Goal: Complete application form

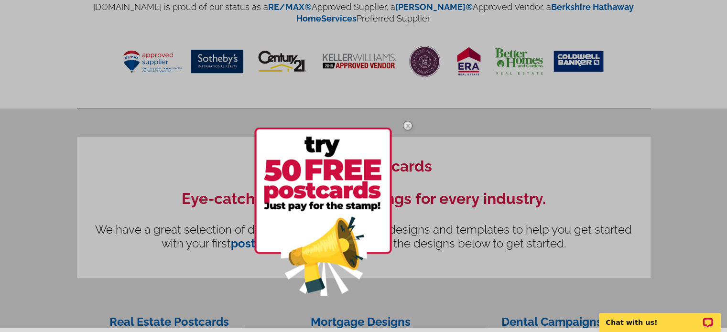
scroll to position [574, 0]
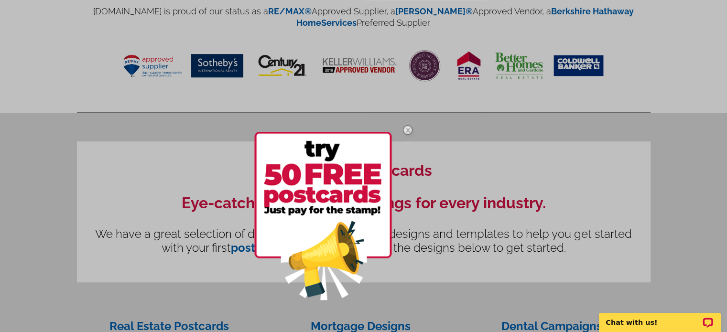
click at [410, 130] on img at bounding box center [408, 130] width 28 height 28
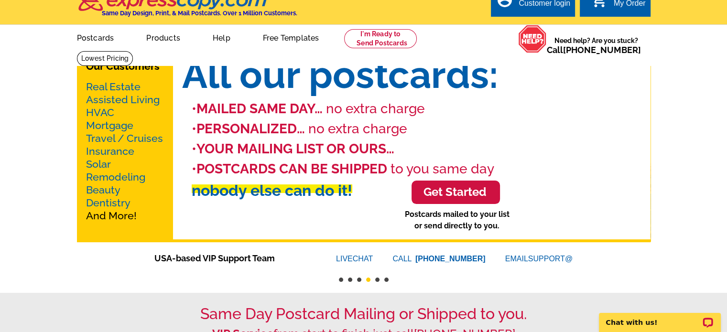
scroll to position [0, 0]
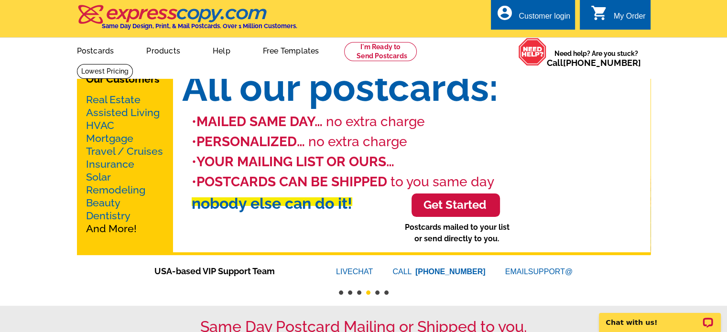
click at [528, 14] on div "Customer login" at bounding box center [545, 18] width 52 height 13
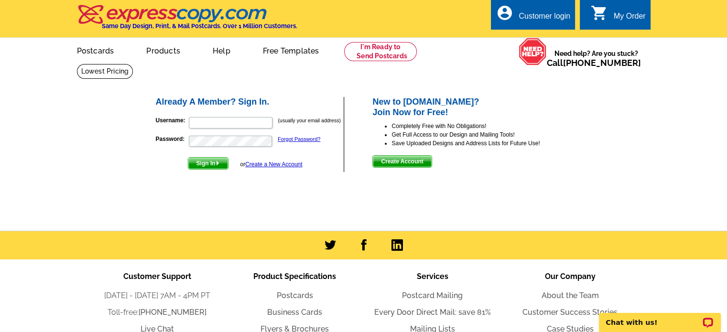
click at [482, 174] on div "Already A Member? Sign In. Username: (usually your email address) Password: For…" at bounding box center [365, 134] width 458 height 115
click at [606, 134] on main "Already A Member? Sign In. Username: (usually your email address) Password: For…" at bounding box center [363, 147] width 727 height 167
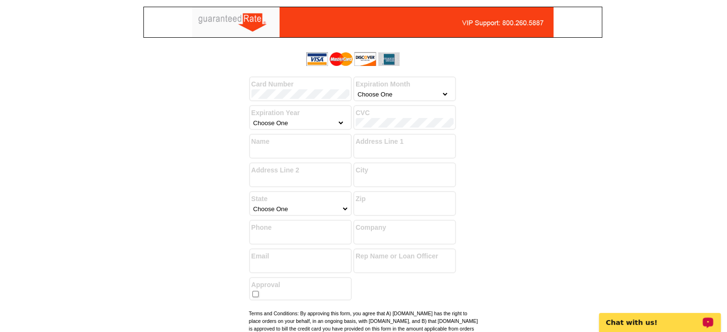
click at [605, 151] on main "Success! You have successfully submitted your billing information. Add another …" at bounding box center [363, 213] width 727 height 331
click at [411, 84] on label "Expiration Month" at bounding box center [405, 84] width 98 height 10
click at [413, 92] on select "Choose One January February March April May June July August September October …" at bounding box center [402, 94] width 93 height 10
select select "6"
click at [356, 89] on select "Choose One January February March April May June July August September October …" at bounding box center [402, 94] width 93 height 10
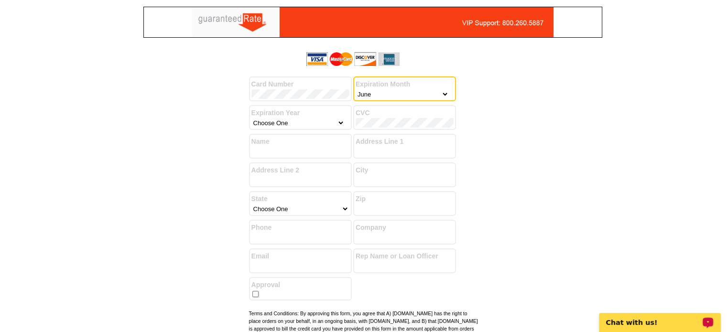
click at [296, 123] on select "Choose One 2025 2026 2027 2028 2029 2030 2031 2032 2033 2034 2035" at bounding box center [298, 123] width 93 height 10
select select "2026"
click at [252, 118] on select "Choose One 2025 2026 2027 2028 2029 2030 2031 2032 2033 2034 2035" at bounding box center [298, 123] width 93 height 10
click at [396, 116] on label "CVC" at bounding box center [405, 113] width 98 height 10
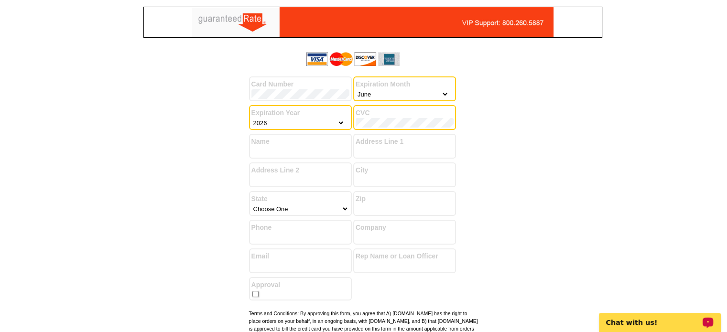
click at [327, 151] on input "Name" at bounding box center [301, 152] width 98 height 10
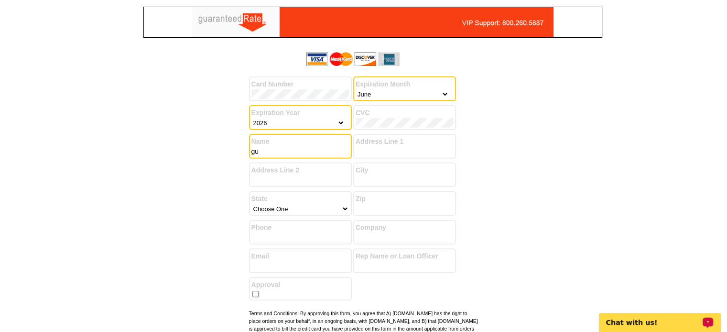
type input "g"
type input "GUARANTEED RATE INC VC AP"
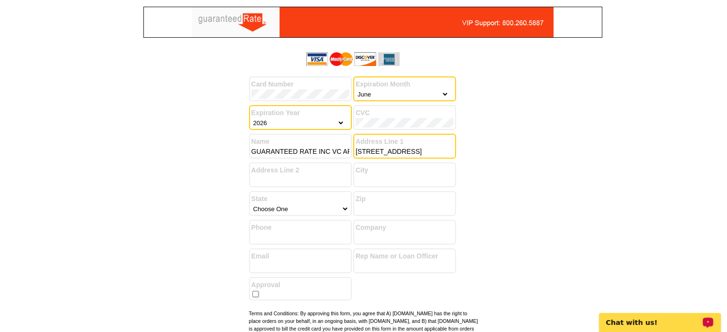
type input "[STREET_ADDRESS]"
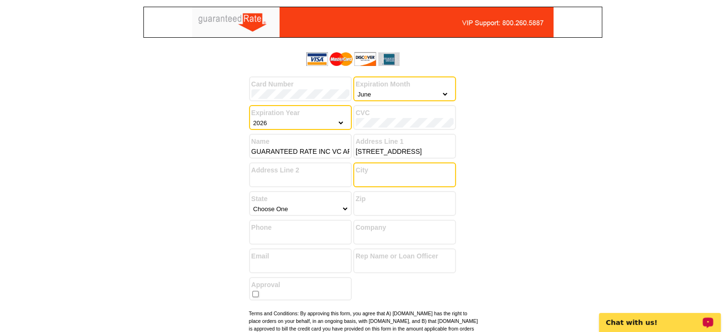
click at [381, 176] on input "City" at bounding box center [405, 181] width 98 height 10
type input "[GEOGRAPHIC_DATA]"
click at [330, 214] on select "Choose One [US_STATE] [US_STATE] [US_STATE] [US_STATE] [US_STATE] [US_STATE] [U…" at bounding box center [301, 209] width 98 height 10
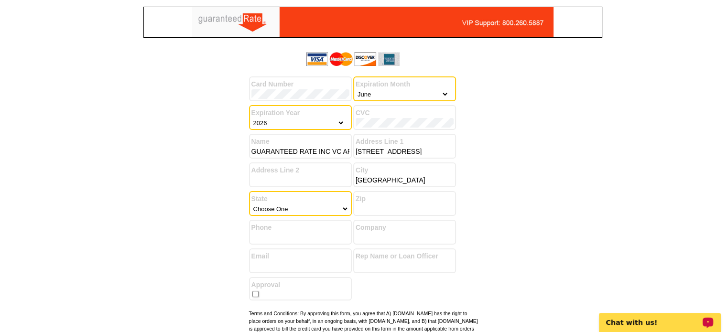
select select "14"
click at [252, 204] on select "Choose One [US_STATE] [US_STATE] [US_STATE] [US_STATE] [US_STATE] [US_STATE] [U…" at bounding box center [301, 209] width 98 height 10
click at [406, 215] on div "Zip" at bounding box center [404, 203] width 103 height 25
click at [406, 211] on input "Zip" at bounding box center [405, 209] width 98 height 10
type input "60613"
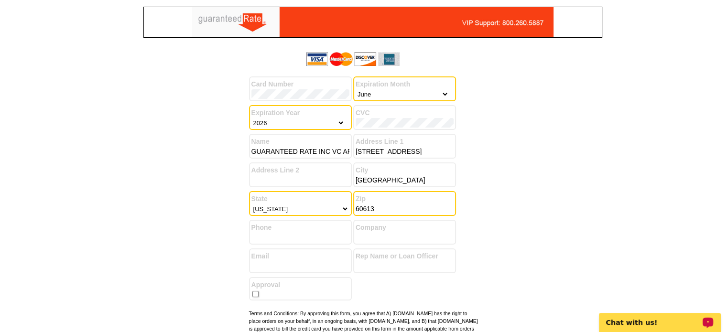
click at [275, 230] on label "Phone" at bounding box center [301, 228] width 98 height 10
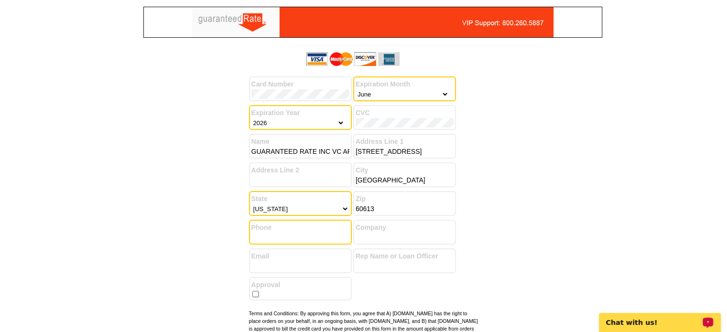
click at [282, 235] on input "Phone" at bounding box center [301, 238] width 98 height 10
type input "7732900046"
type input "[EMAIL_ADDRESS][DOMAIN_NAME]"
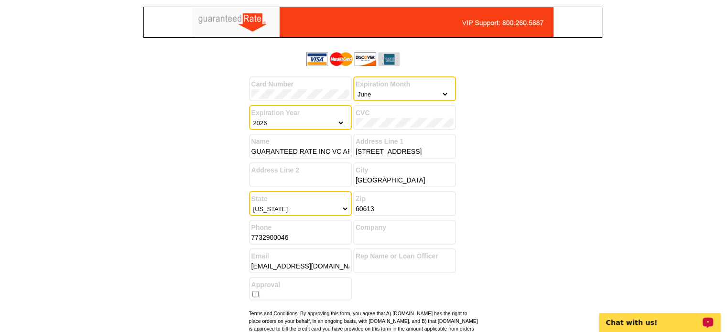
click at [401, 232] on label "Company" at bounding box center [405, 228] width 98 height 10
click at [391, 235] on input "Company" at bounding box center [405, 238] width 98 height 10
type input "RATE INC"
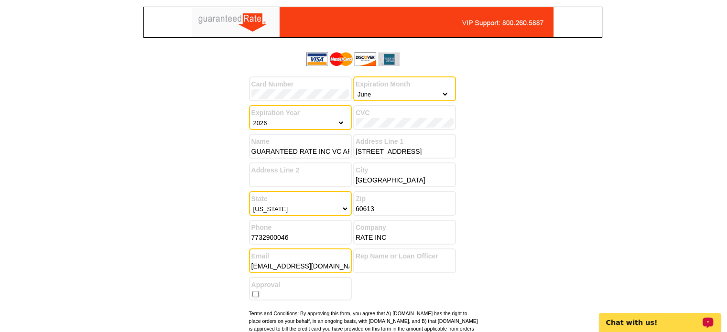
click at [305, 269] on input "[EMAIL_ADDRESS][DOMAIN_NAME]" at bounding box center [301, 267] width 98 height 10
click at [300, 267] on input "[EMAIL_ADDRESS][DOMAIN_NAME]" at bounding box center [301, 267] width 98 height 10
type input "[EMAIL_ADDRESS][DOMAIN_NAME]"
click at [617, 242] on main "Success! You have successfully submitted your billing information. Add another …" at bounding box center [363, 213] width 727 height 331
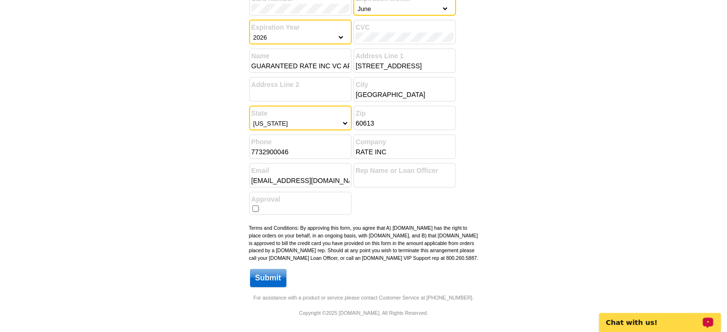
scroll to position [93, 0]
click at [256, 206] on input "checkbox" at bounding box center [256, 209] width 6 height 6
checkbox input "true"
click at [223, 219] on div at bounding box center [191, 128] width 115 height 331
